Goal: Transaction & Acquisition: Obtain resource

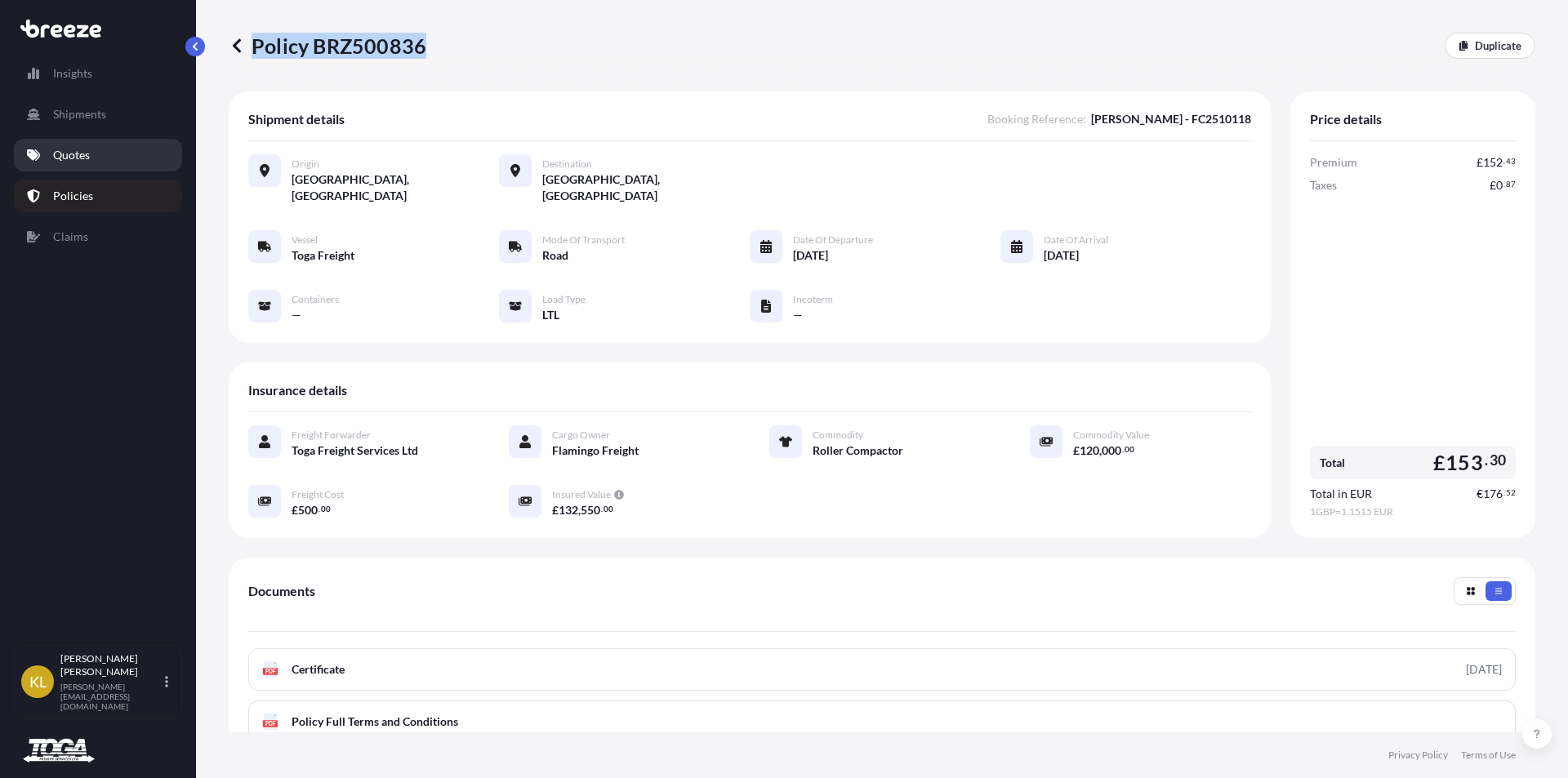
click at [74, 150] on p "Quotes" at bounding box center [71, 155] width 37 height 17
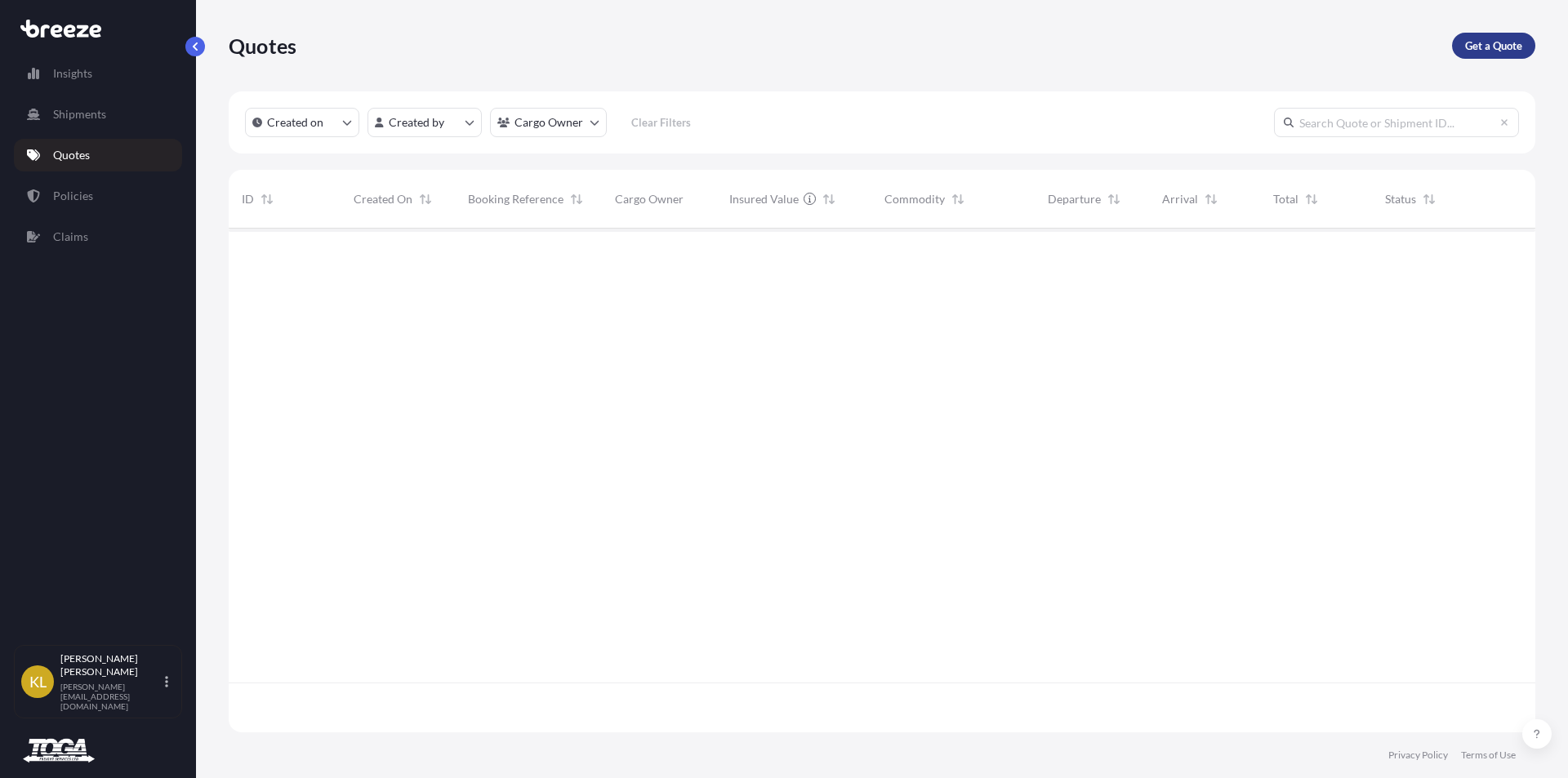
scroll to position [550, 1294]
click at [1505, 47] on p "Get a Quote" at bounding box center [1494, 45] width 58 height 17
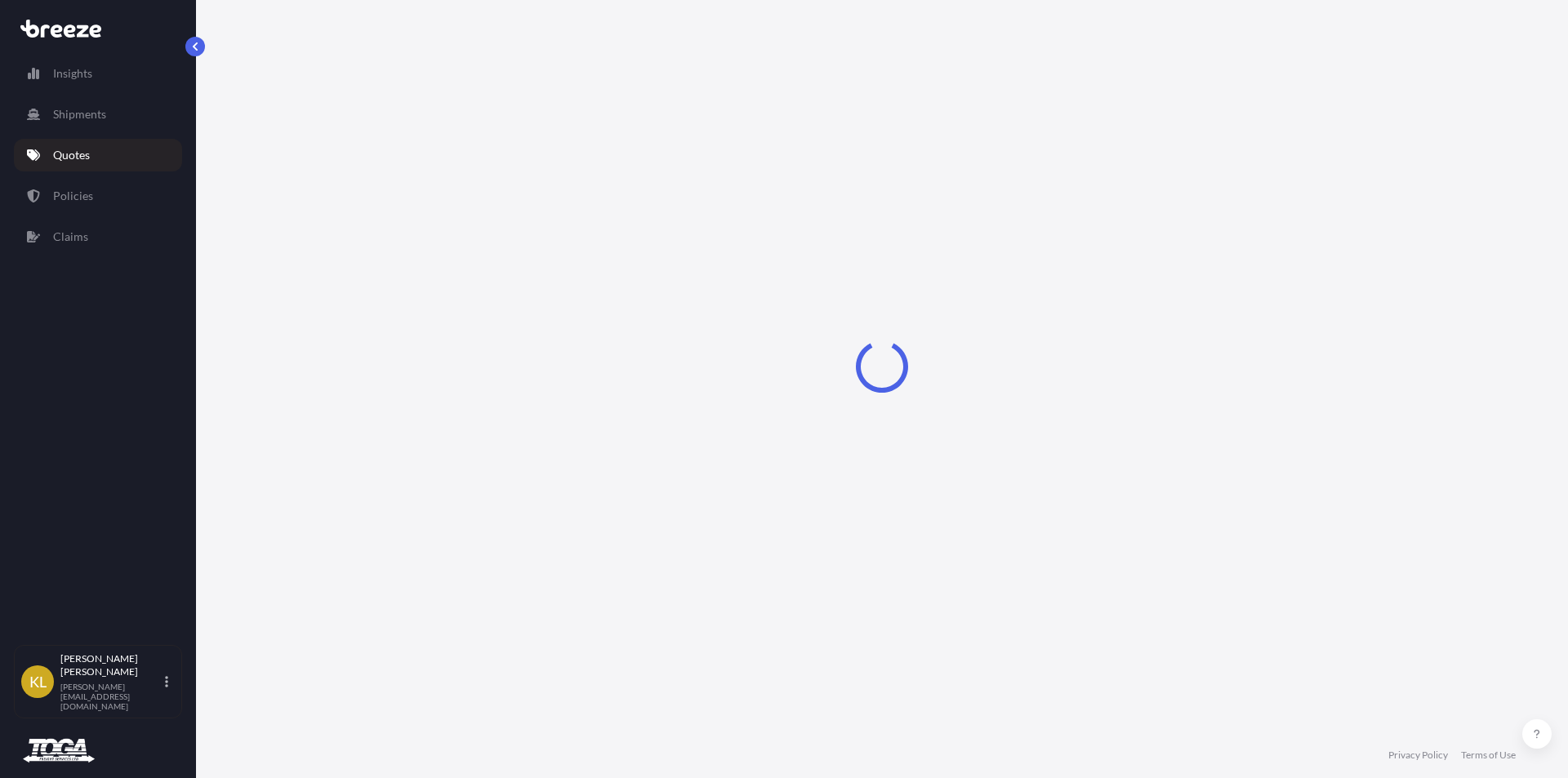
select select "Sea"
select select "1"
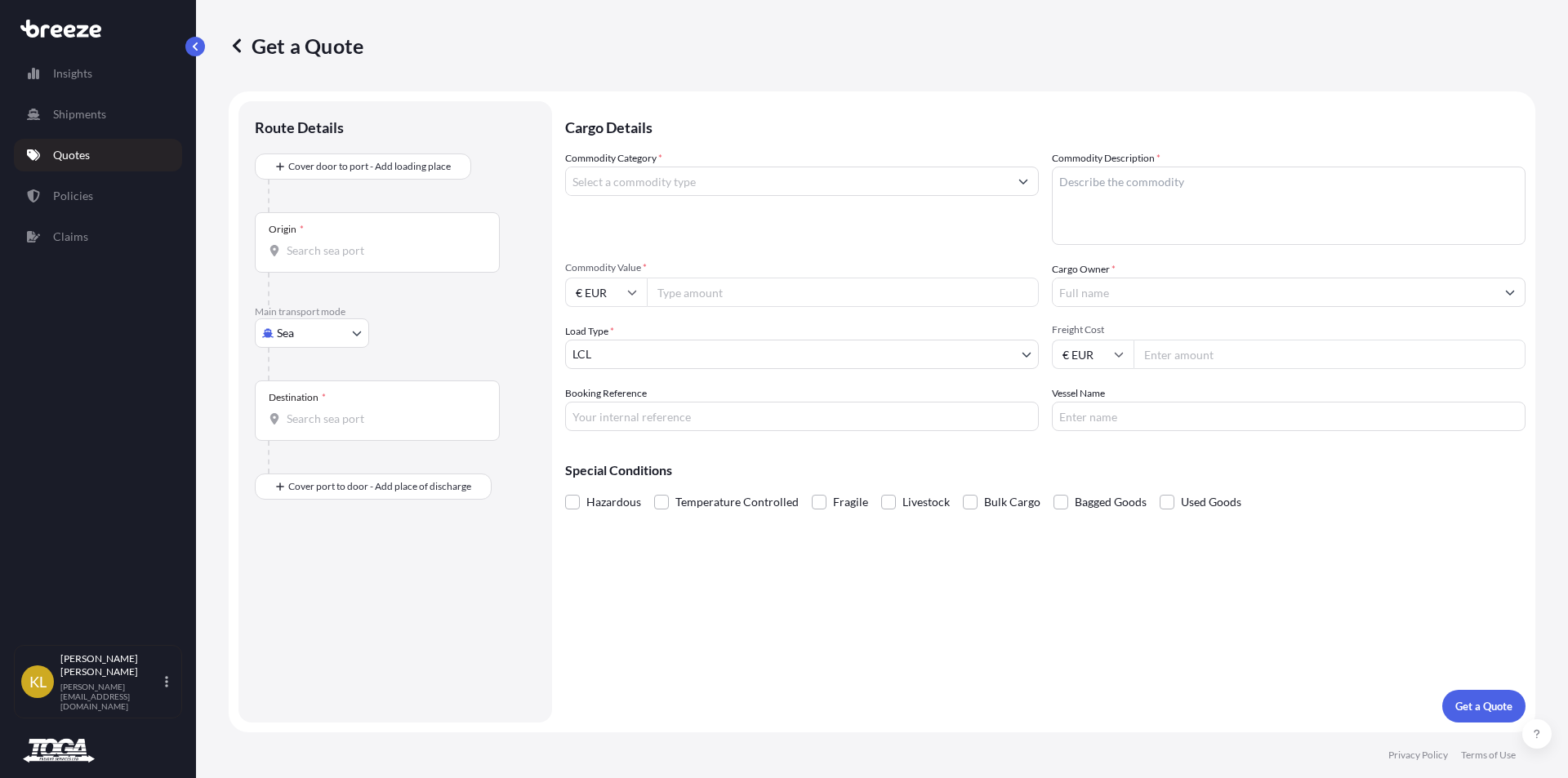
click at [319, 328] on body "Insights Shipments Quotes Policies Claims [PERSON_NAME] Bowen [EMAIL_ADDRESS][D…" at bounding box center [784, 389] width 1568 height 778
click at [319, 440] on div "Road" at bounding box center [312, 435] width 101 height 30
select select "Road"
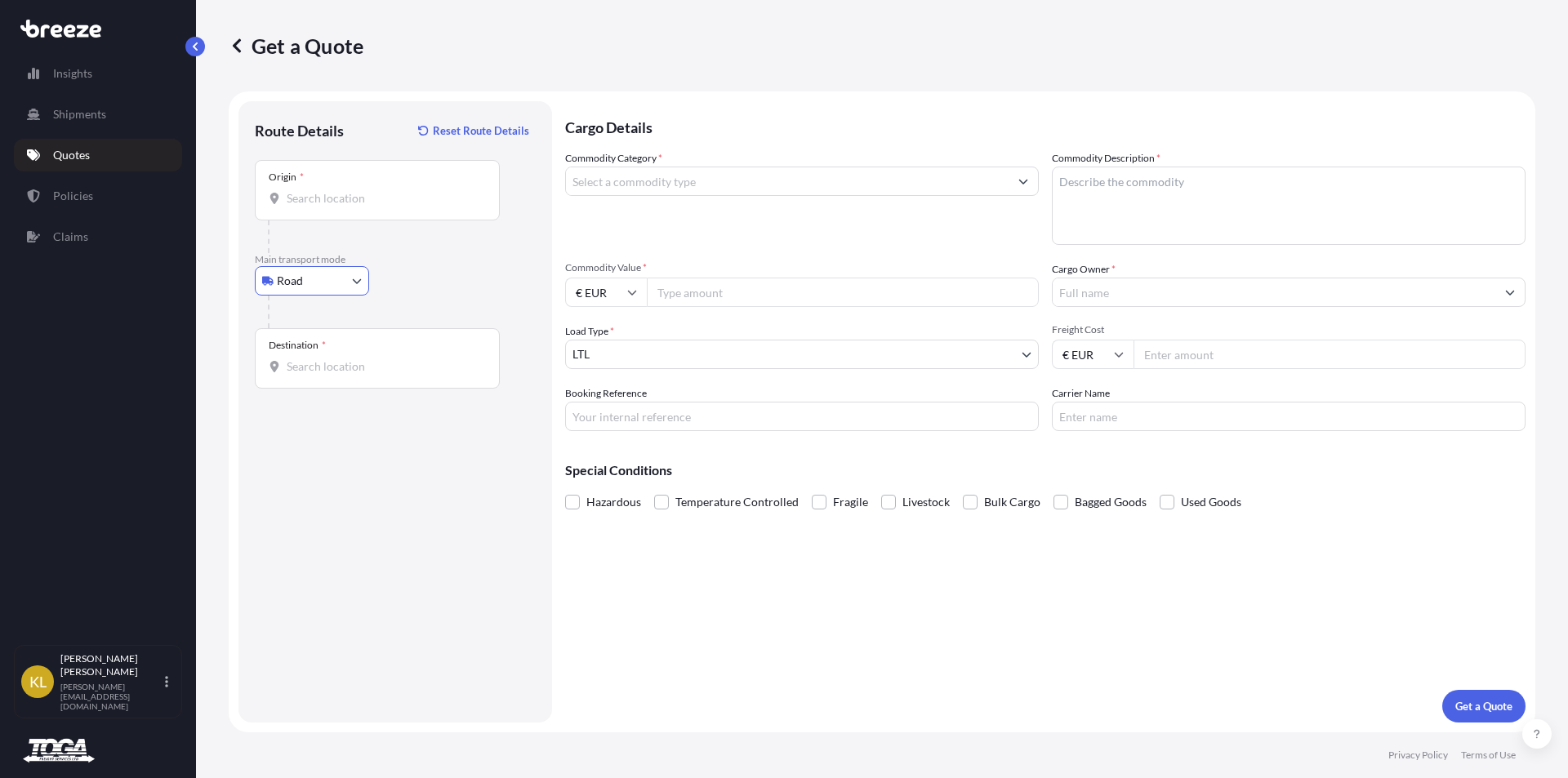
click at [314, 205] on input "Origin *" at bounding box center [383, 198] width 193 height 17
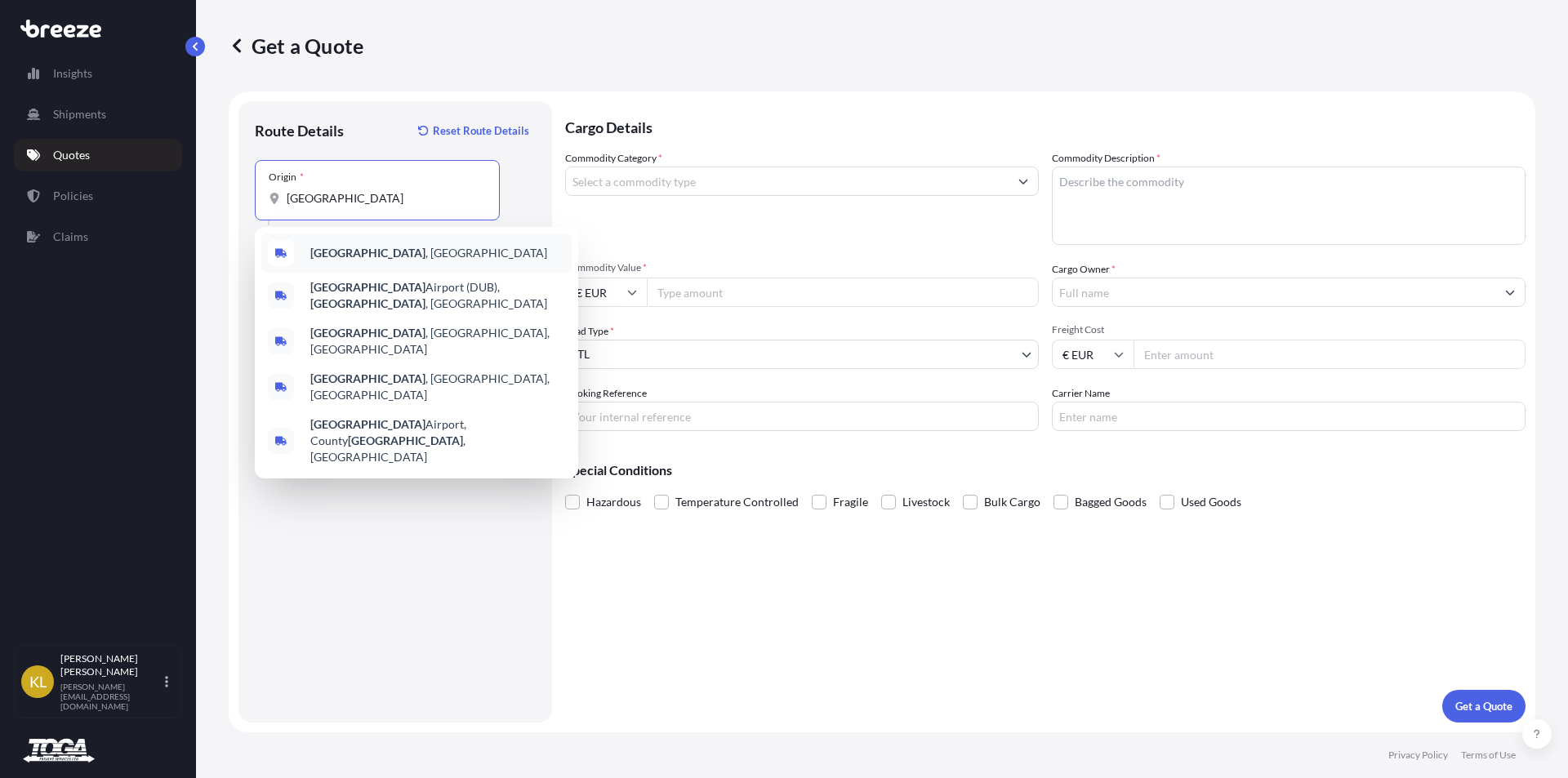
click at [337, 249] on b "[GEOGRAPHIC_DATA]" at bounding box center [368, 252] width 115 height 14
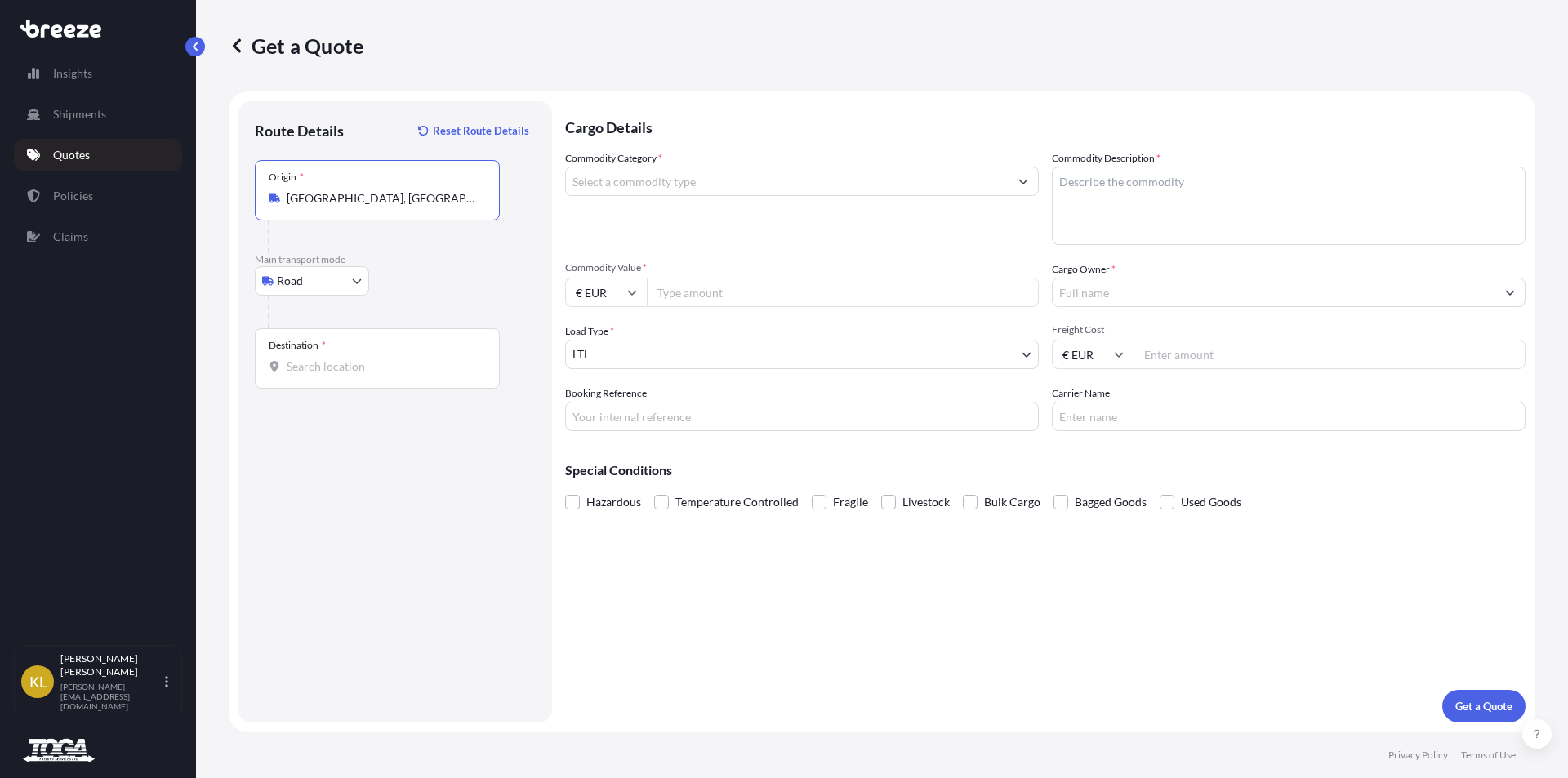
type input "[GEOGRAPHIC_DATA], [GEOGRAPHIC_DATA]"
click at [310, 365] on input "Destination *" at bounding box center [383, 366] width 193 height 17
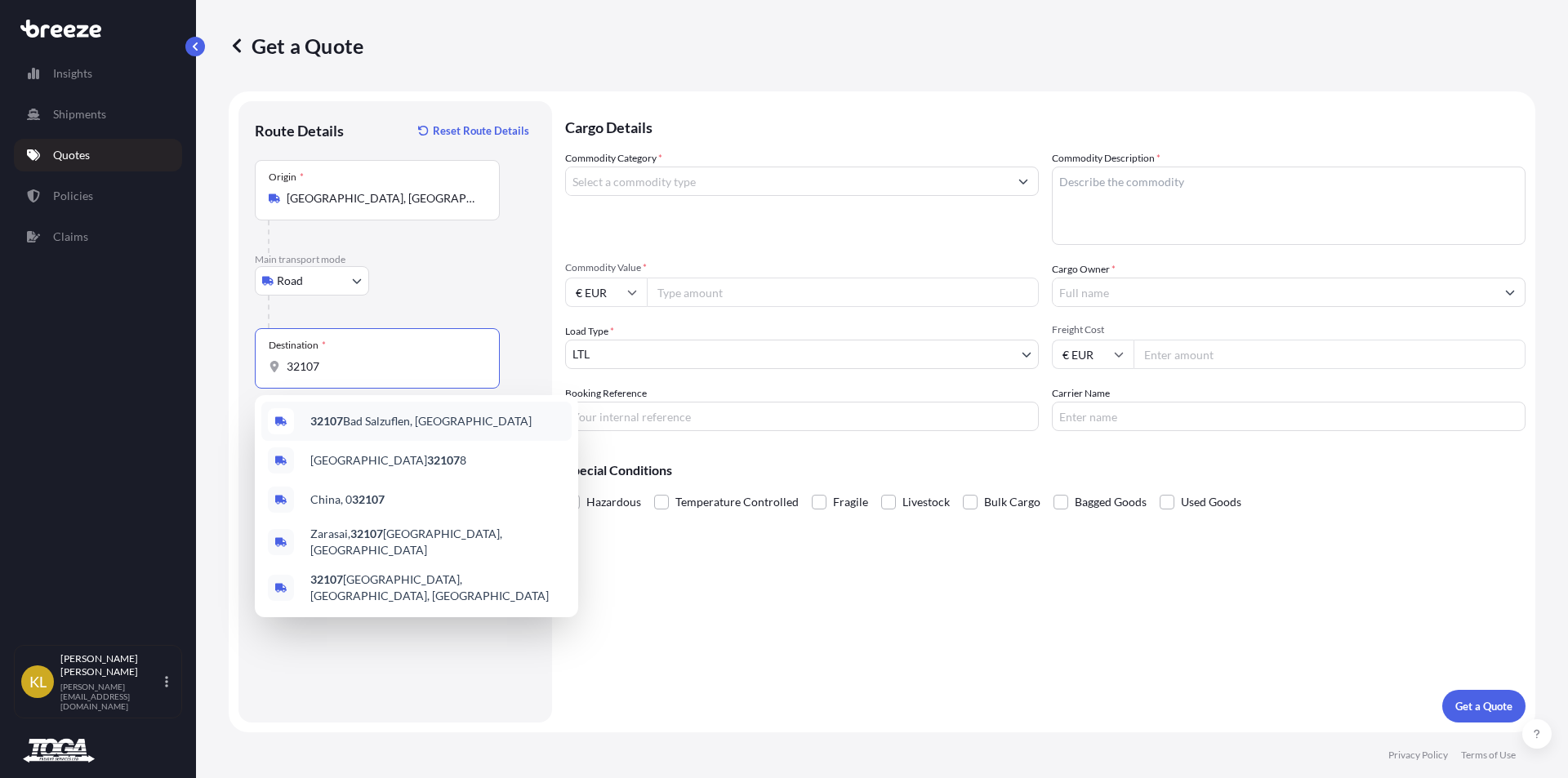
click at [384, 416] on span "32107 [GEOGRAPHIC_DATA], [GEOGRAPHIC_DATA]" at bounding box center [421, 421] width 222 height 17
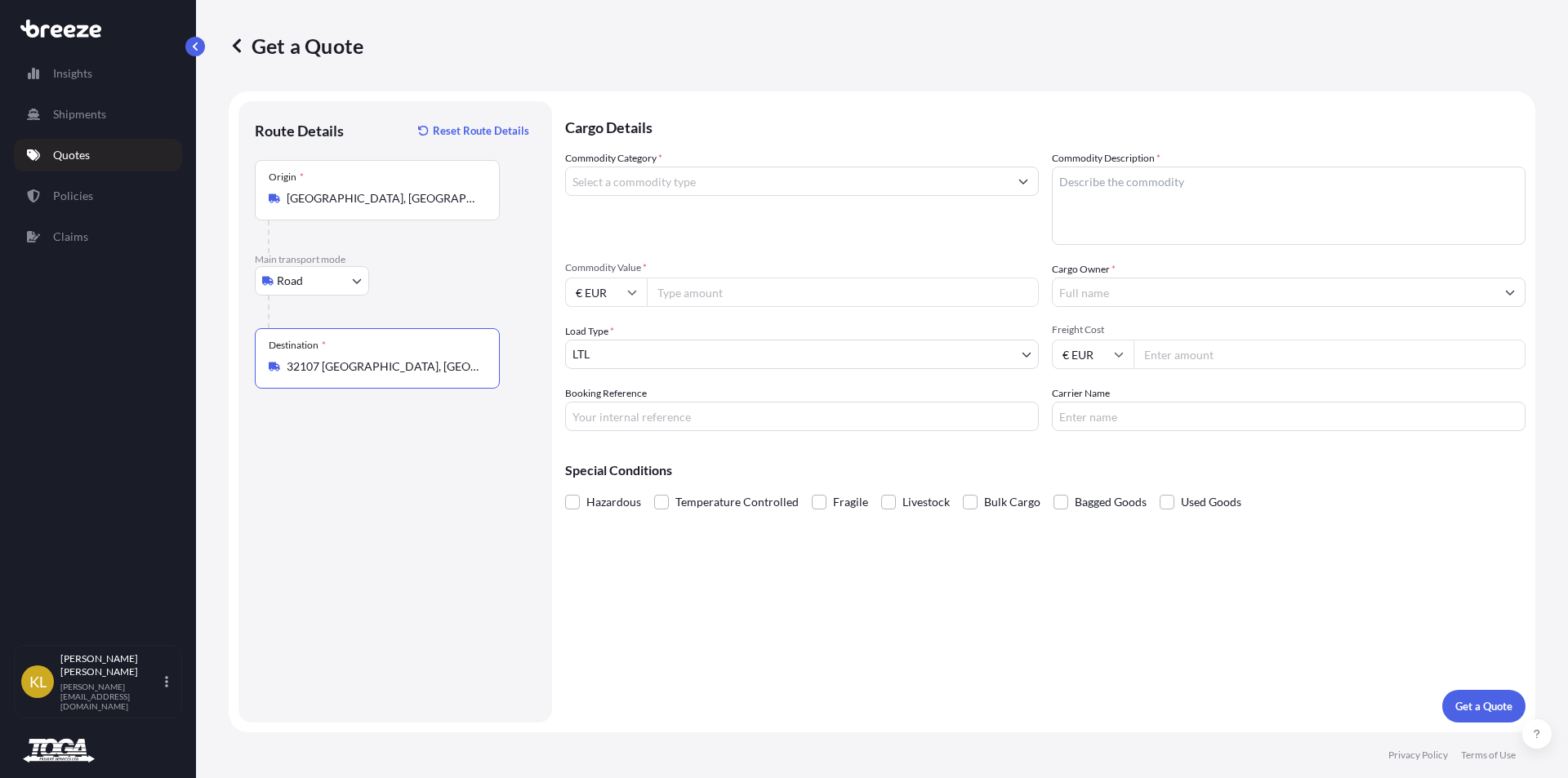
type input "32107 [GEOGRAPHIC_DATA], [GEOGRAPHIC_DATA]"
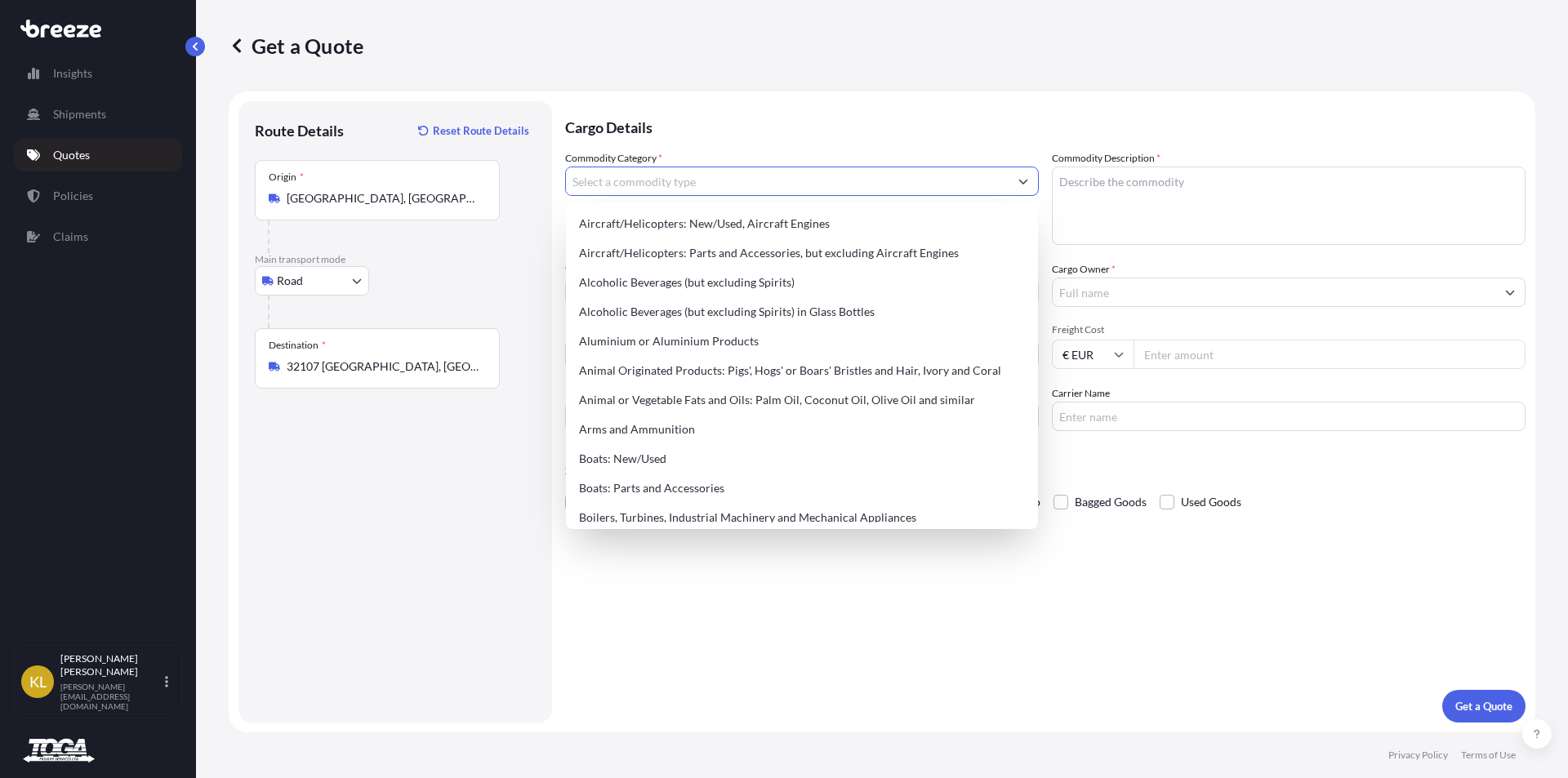
click at [635, 182] on input "Commodity Category *" at bounding box center [787, 182] width 443 height 30
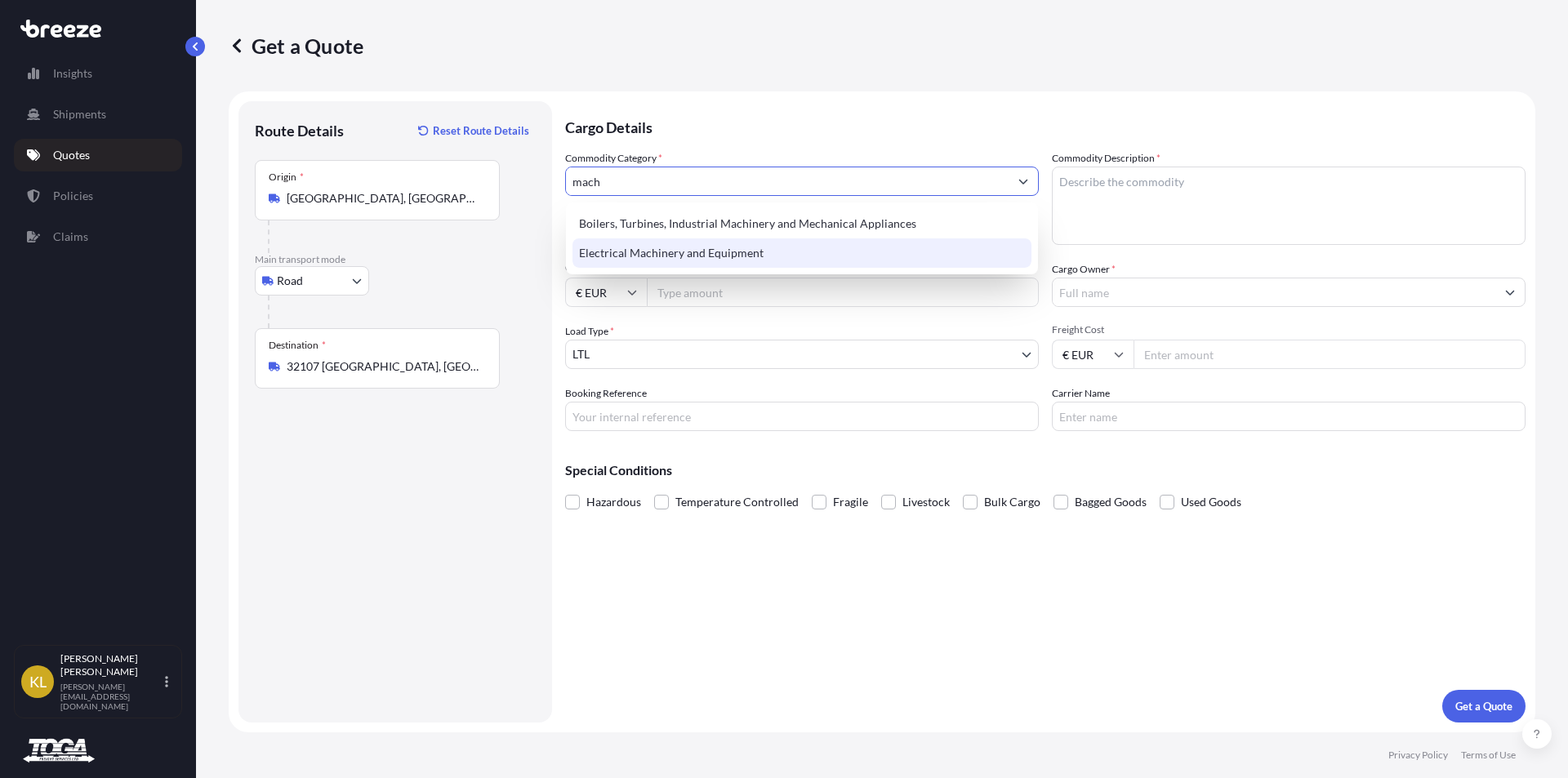
click at [673, 255] on div "Electrical Machinery and Equipment" at bounding box center [802, 253] width 459 height 30
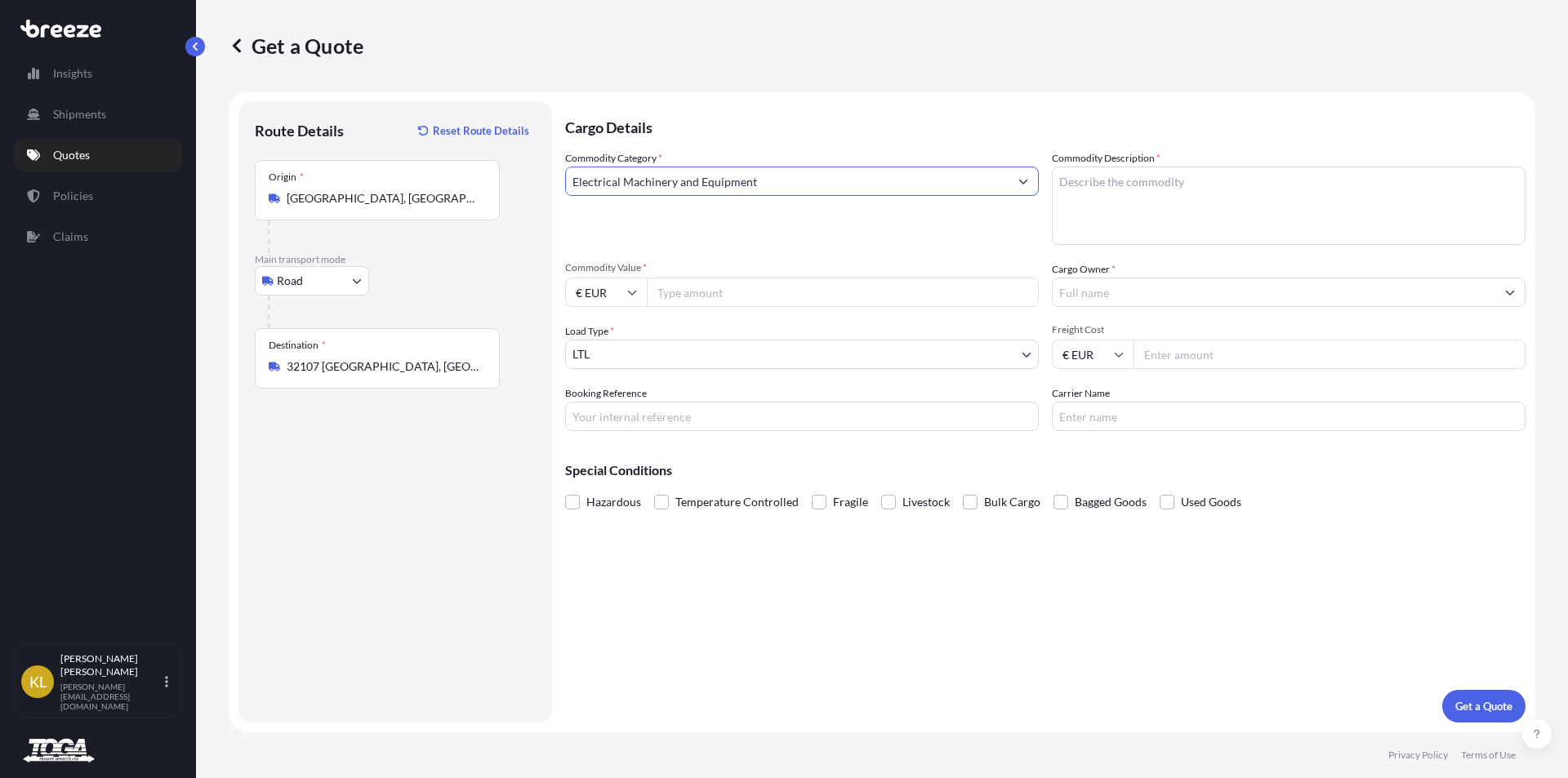
type input "Electrical Machinery and Equipment"
drag, startPoint x: 1108, startPoint y: 187, endPoint x: 1101, endPoint y: 195, distance: 10.6
click at [1103, 185] on textarea "Commodity Description *" at bounding box center [1289, 206] width 474 height 79
type textarea "Electrical Machinery and Equipment"
click at [690, 292] on input "Commodity Value *" at bounding box center [842, 292] width 392 height 30
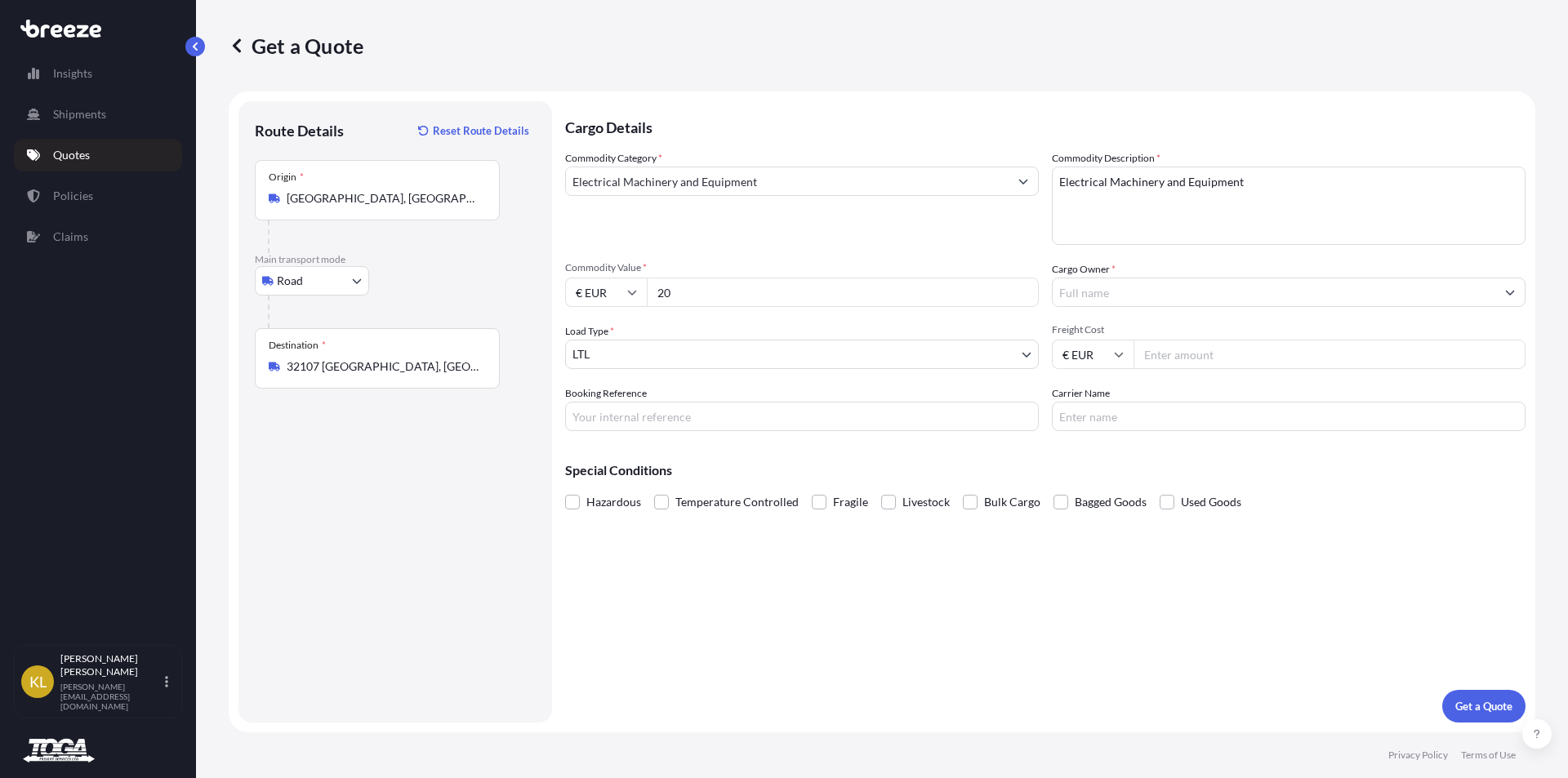
type input "20"
click at [627, 290] on icon at bounding box center [632, 292] width 10 height 10
click at [604, 369] on div "£ GBP" at bounding box center [606, 371] width 69 height 31
type input "£ GBP"
click at [681, 289] on input "20" at bounding box center [842, 292] width 392 height 30
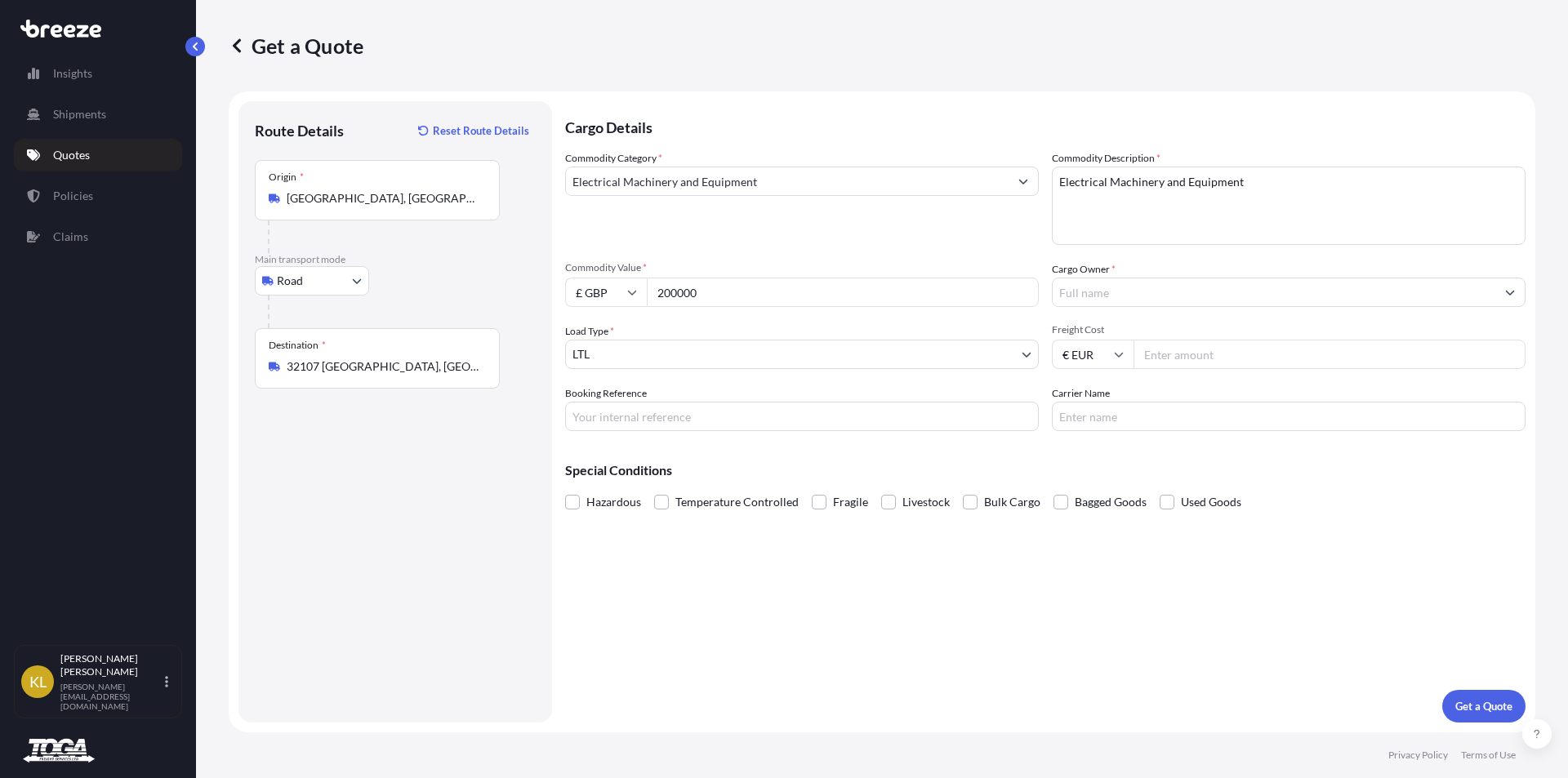
type input "200000"
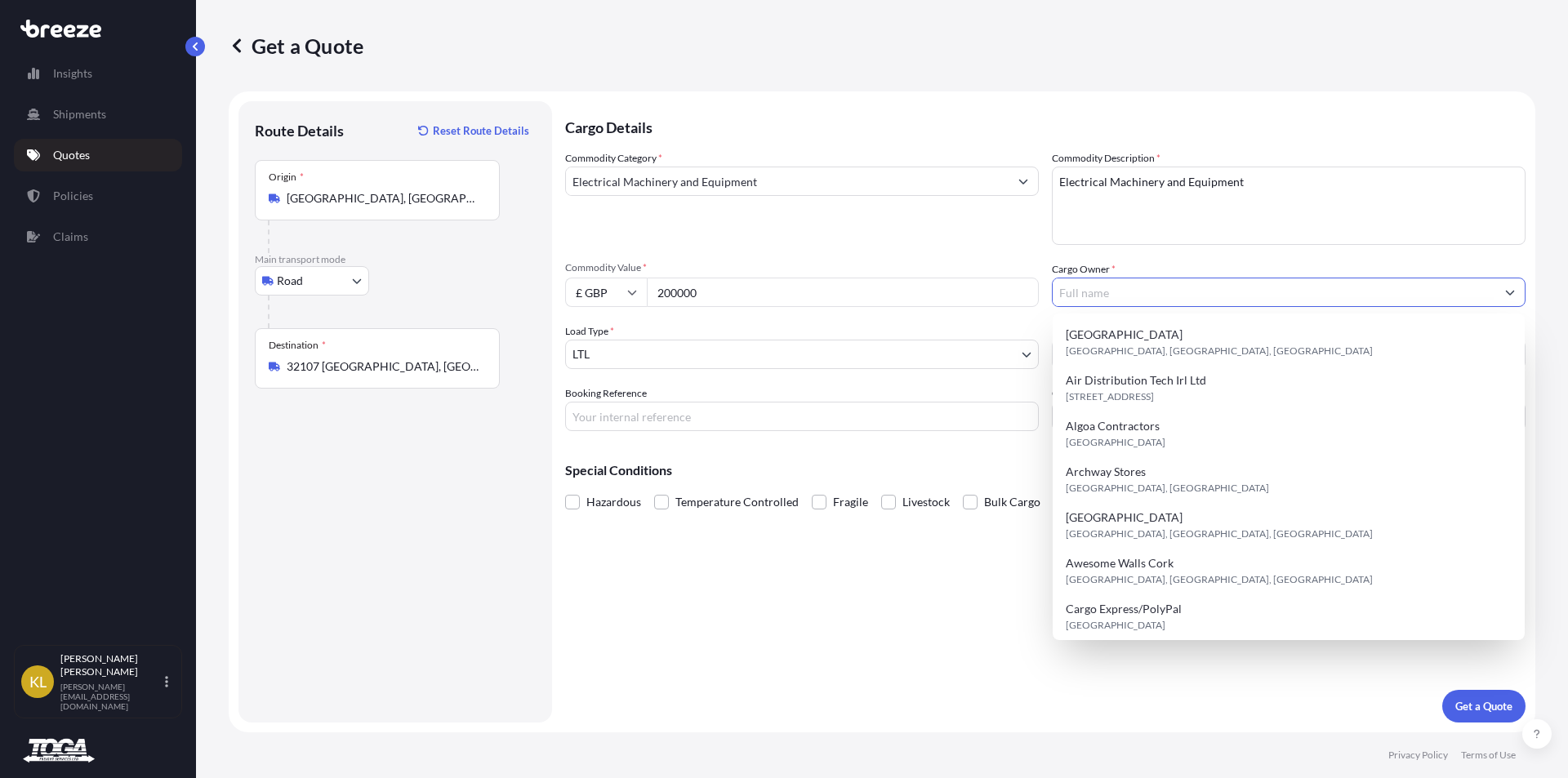
click at [1080, 291] on input "Cargo Owner *" at bounding box center [1274, 292] width 443 height 30
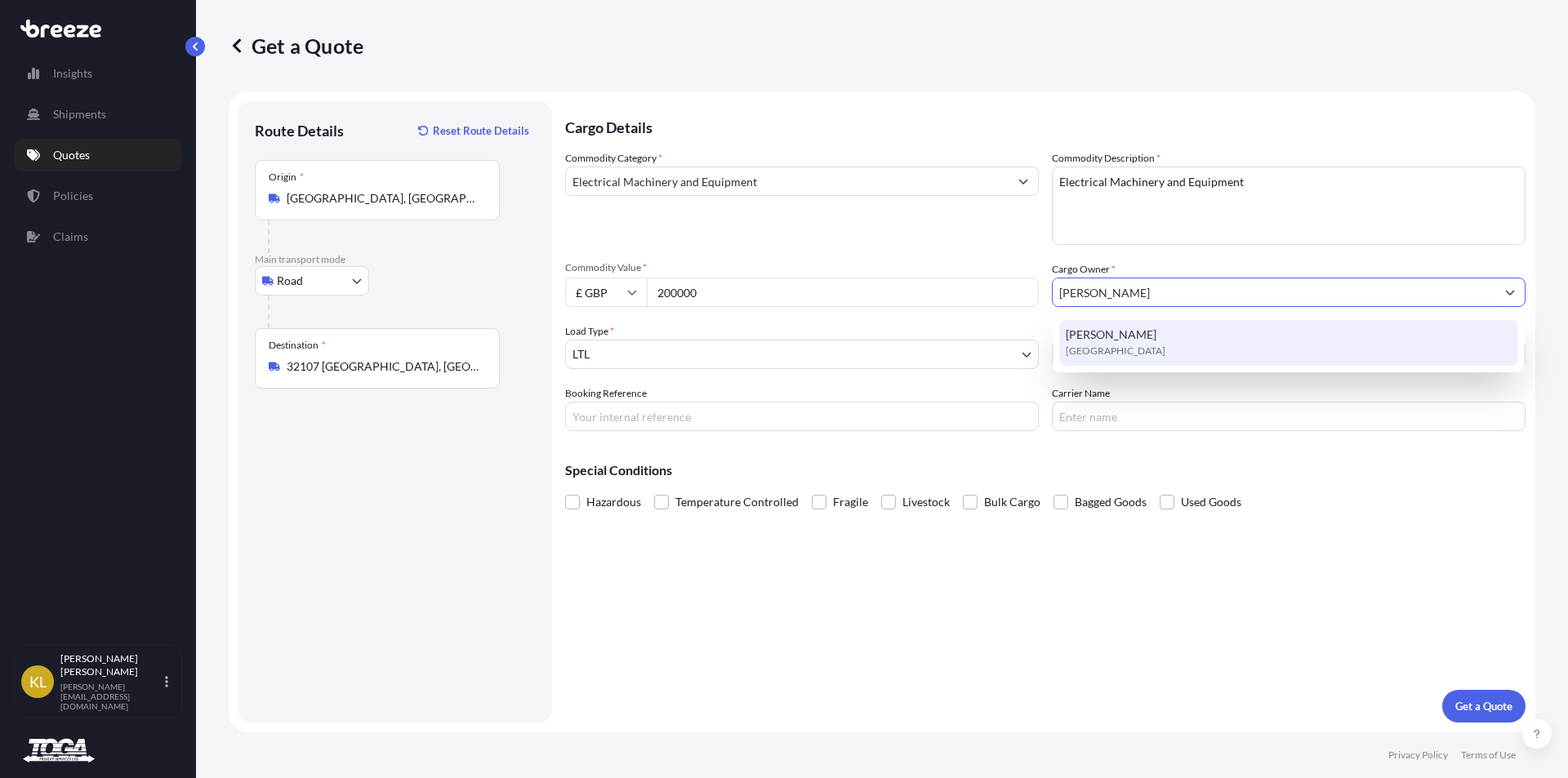
click at [1087, 335] on span "[PERSON_NAME]" at bounding box center [1112, 335] width 91 height 17
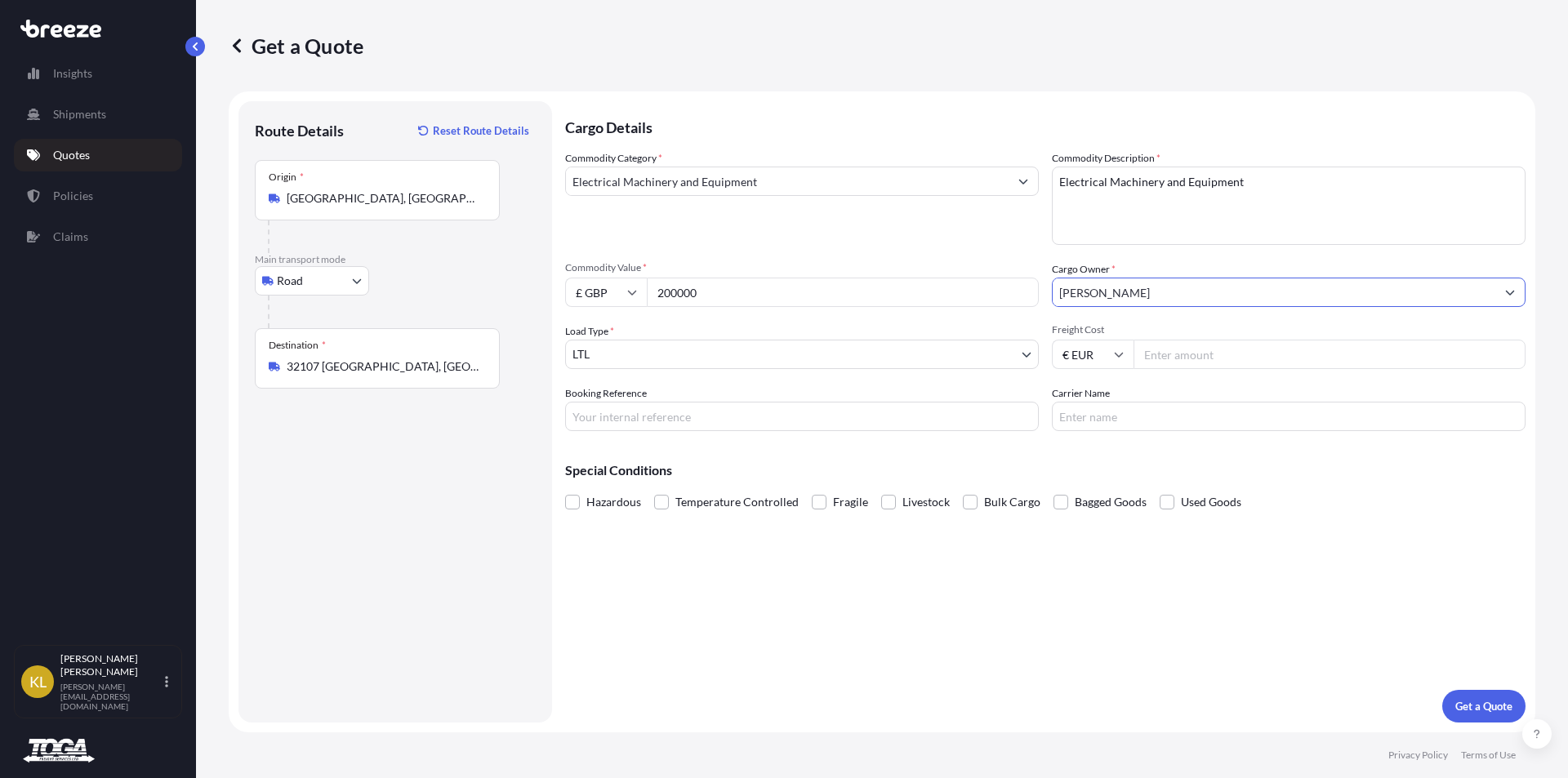
type input "[PERSON_NAME]"
click at [1170, 346] on input "Freight Cost" at bounding box center [1330, 354] width 392 height 30
type input "540.00"
click at [1150, 420] on input "Carrier Name" at bounding box center [1289, 416] width 474 height 30
type input "Toga Freight"
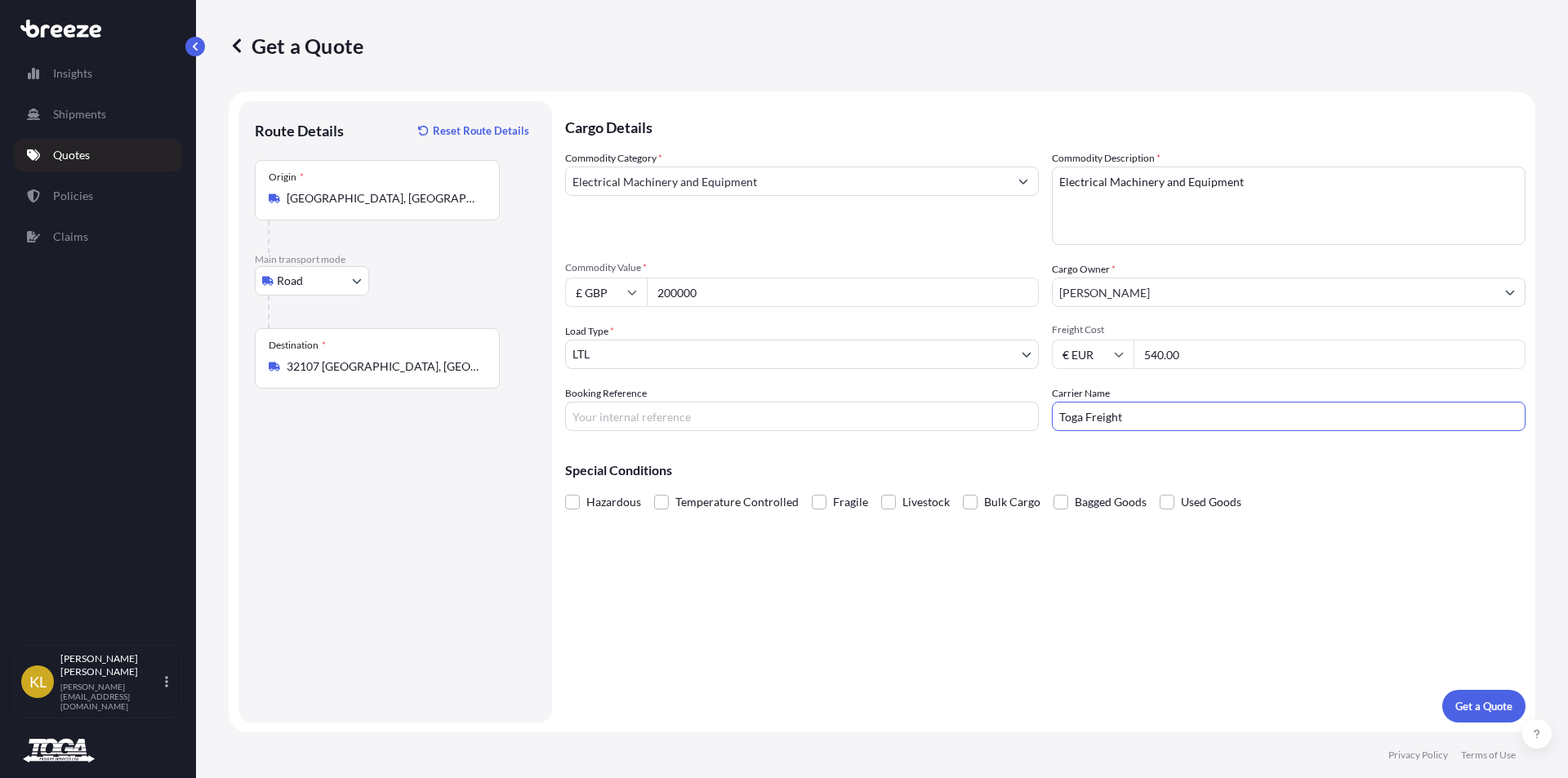
click at [649, 419] on input "Booking Reference" at bounding box center [802, 416] width 474 height 30
type input "[PERSON_NAME] - LCRF"
click at [1475, 709] on p "Get a Quote" at bounding box center [1484, 707] width 58 height 17
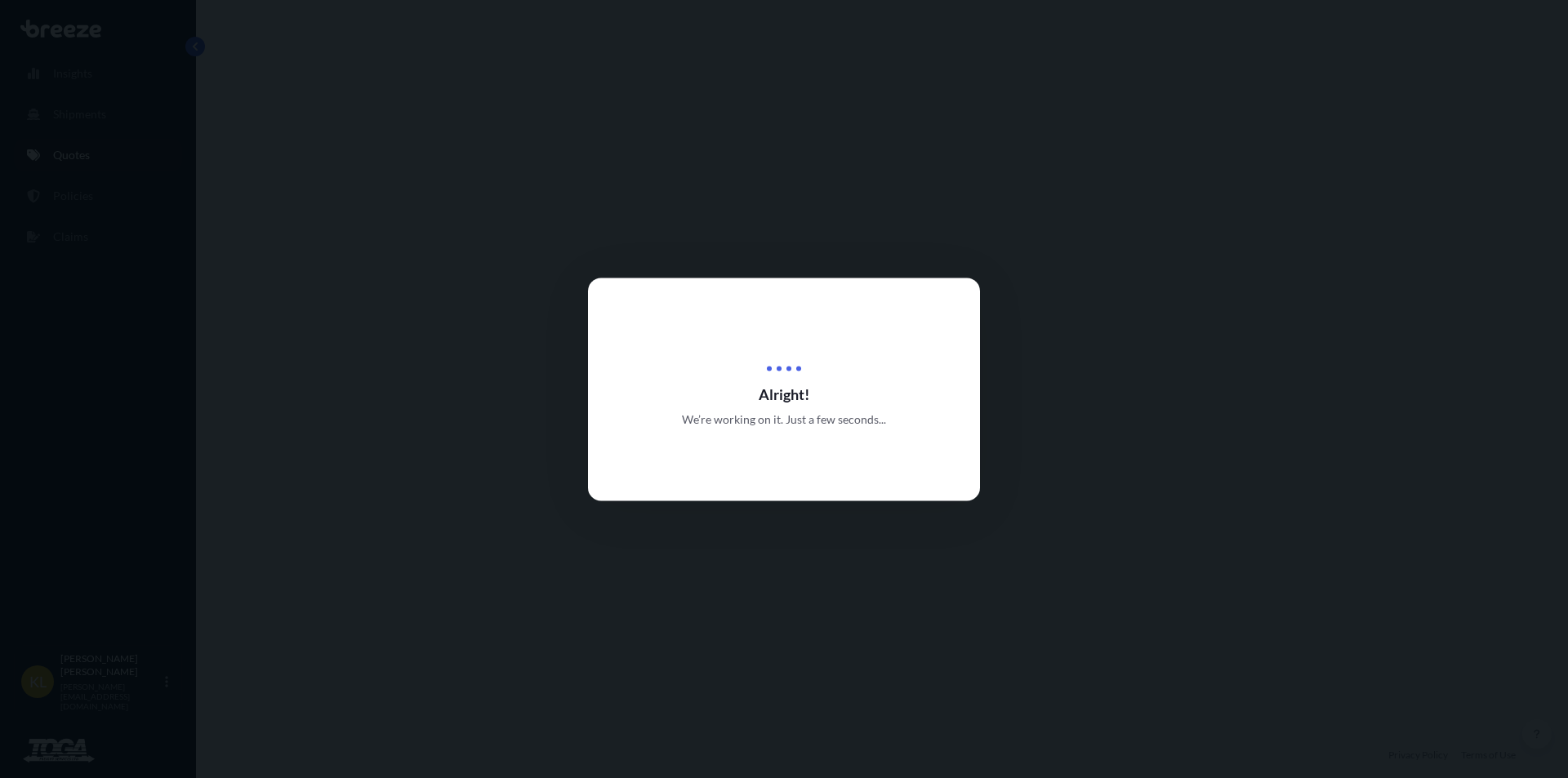
select select "Road"
select select "1"
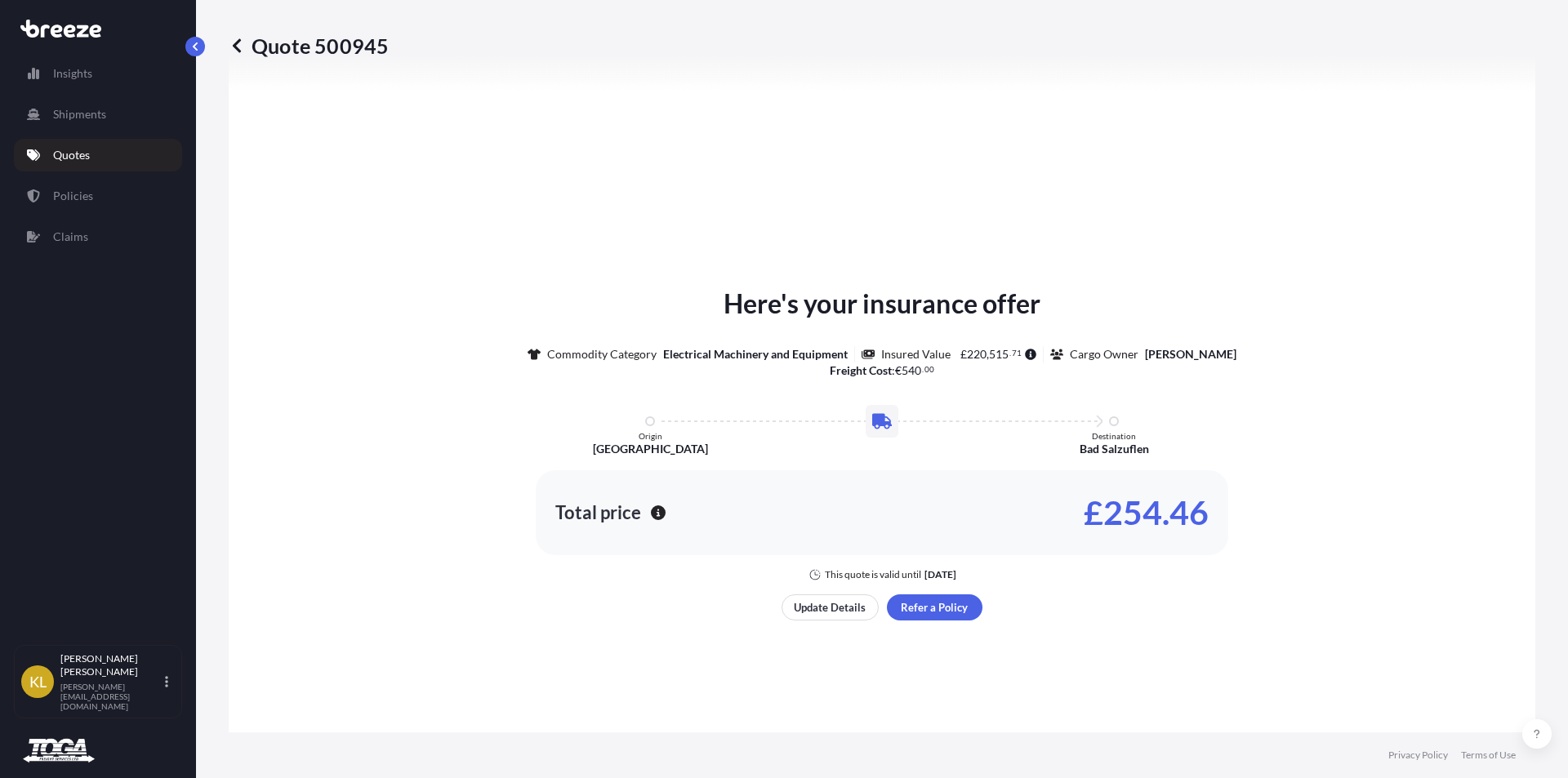
scroll to position [573, 0]
